Goal: Navigation & Orientation: Find specific page/section

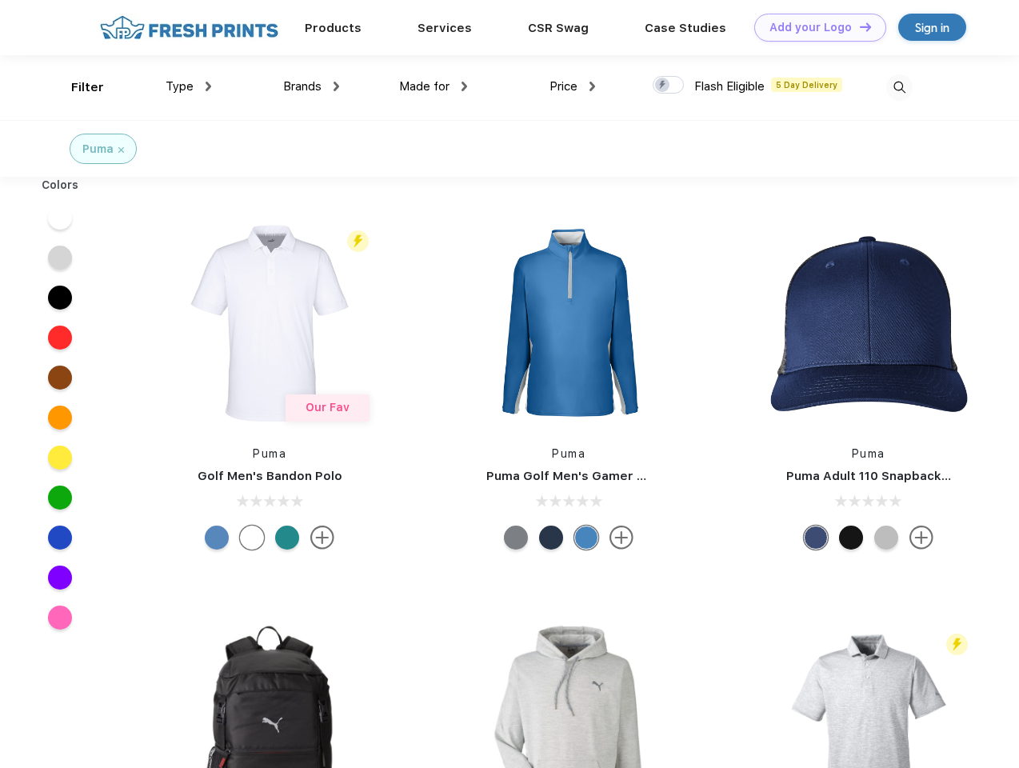
click at [814, 27] on link "Add your Logo Design Tool" at bounding box center [820, 28] width 132 height 28
click at [0, 0] on div "Design Tool" at bounding box center [0, 0] width 0 height 0
click at [858, 26] on link "Add your Logo Design Tool" at bounding box center [820, 28] width 132 height 28
click at [77, 87] on div "Filter" at bounding box center [87, 87] width 33 height 18
click at [189, 86] on span "Type" at bounding box center [180, 86] width 28 height 14
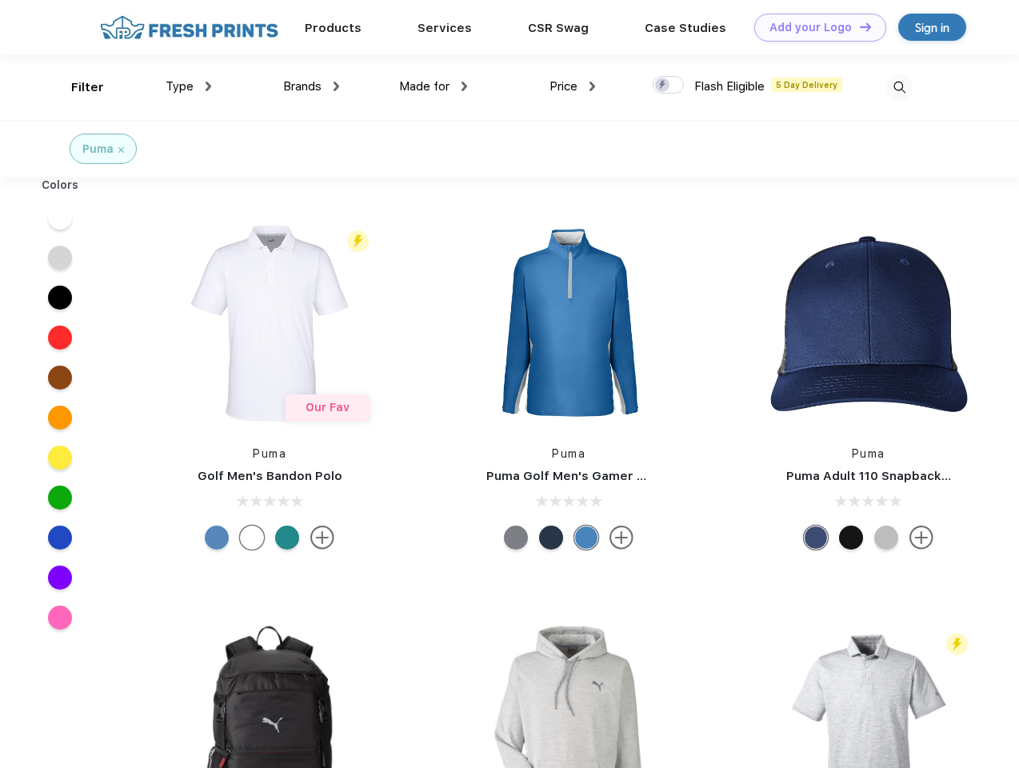
click at [311, 86] on span "Brands" at bounding box center [302, 86] width 38 height 14
click at [434, 86] on span "Made for" at bounding box center [424, 86] width 50 height 14
click at [573, 86] on span "Price" at bounding box center [564, 86] width 28 height 14
click at [669, 86] on div at bounding box center [668, 85] width 31 height 18
click at [663, 86] on input "checkbox" at bounding box center [658, 80] width 10 height 10
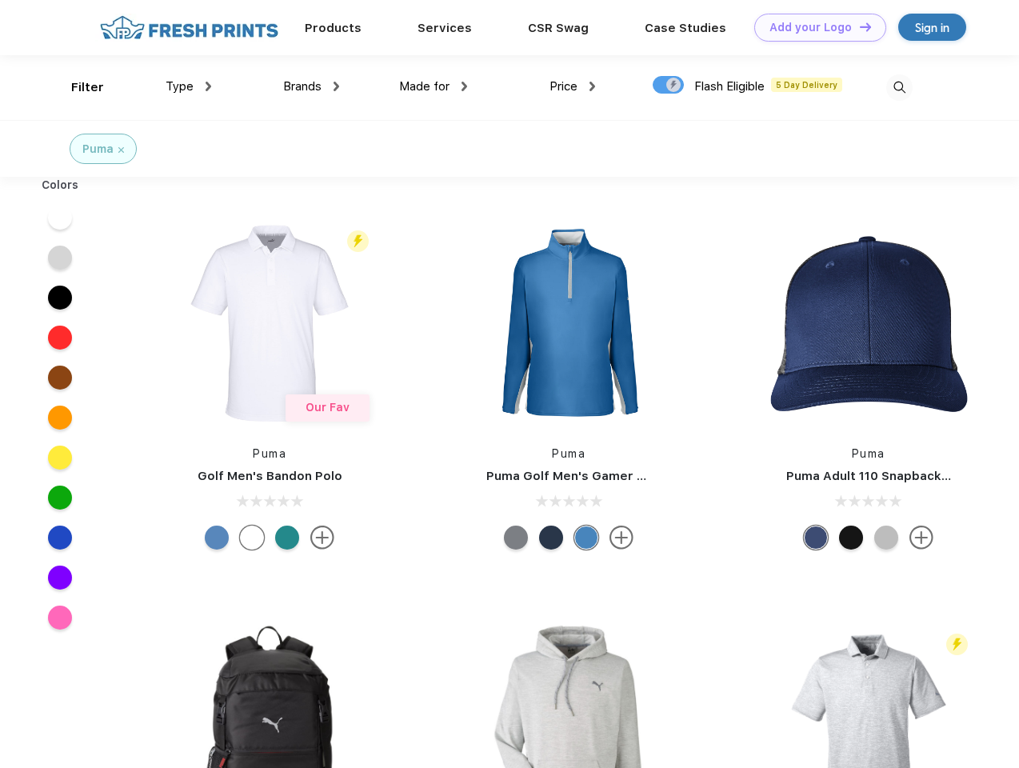
click at [899, 87] on img at bounding box center [899, 87] width 26 height 26
